Goal: Information Seeking & Learning: Learn about a topic

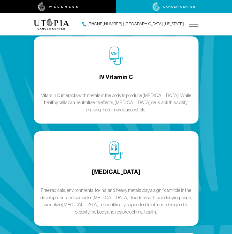
scroll to position [773, 0]
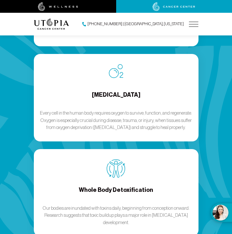
scroll to position [954, 0]
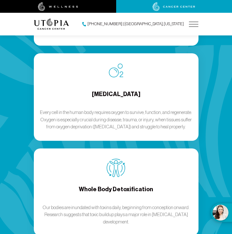
click at [160, 68] on div "[MEDICAL_DATA] Every cell in the human body requires oxygen to survive, functio…" at bounding box center [116, 96] width 165 height 87
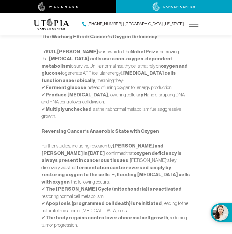
scroll to position [400, 0]
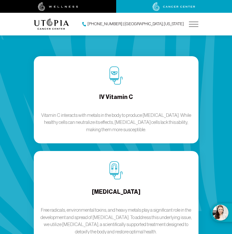
scroll to position [751, 0]
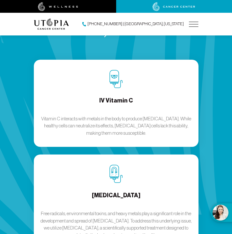
click at [121, 115] on p "Vitamin C interacts with metals in the body to produce [MEDICAL_DATA]. While he…" at bounding box center [116, 126] width 154 height 22
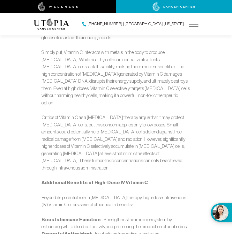
scroll to position [258, 0]
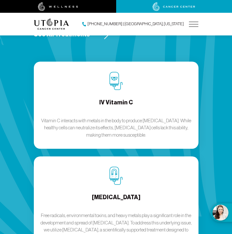
scroll to position [751, 0]
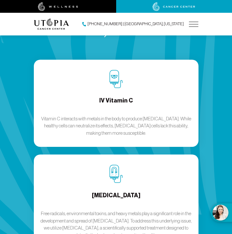
click at [120, 164] on div "[MEDICAL_DATA] Free radicals, environmental toxins, and heavy metals play a sig…" at bounding box center [116, 201] width 165 height 94
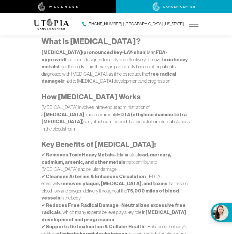
scroll to position [240, 0]
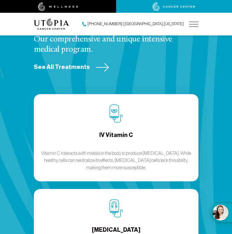
scroll to position [737, 0]
